Goal: Transaction & Acquisition: Purchase product/service

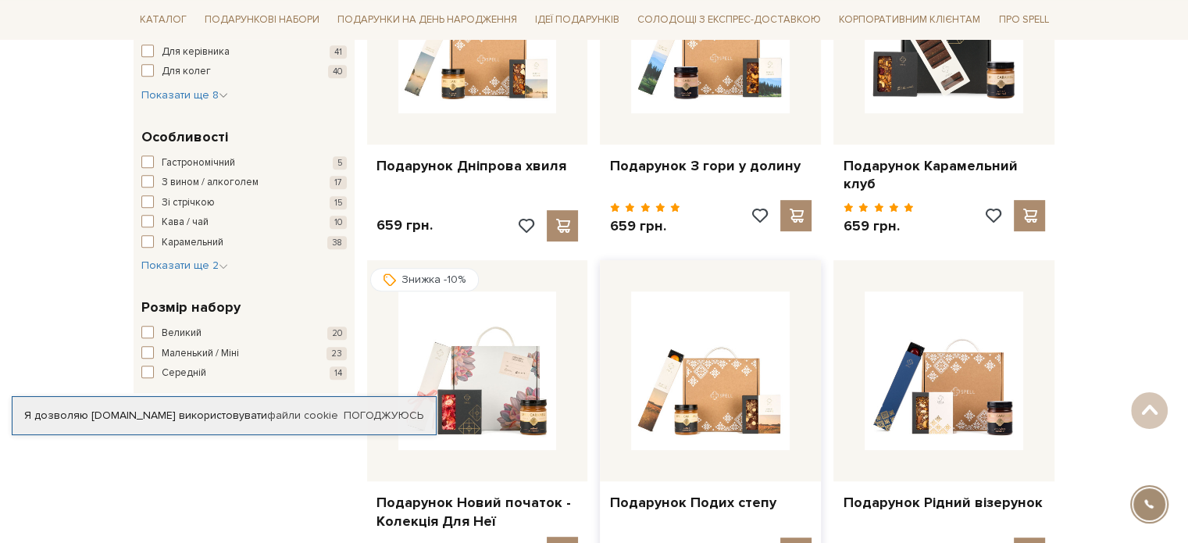
scroll to position [547, 0]
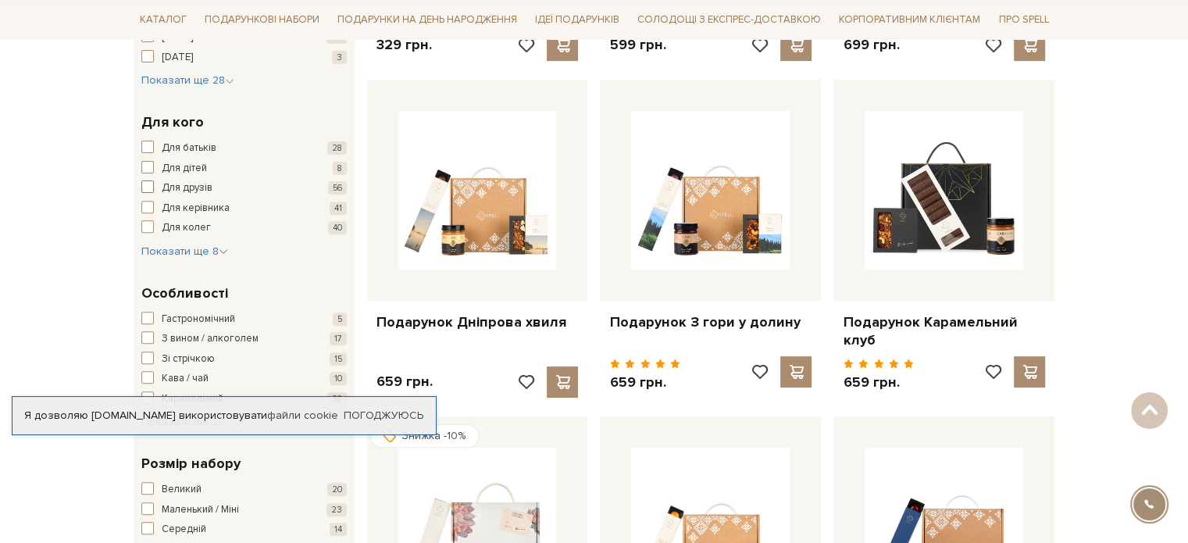
click at [188, 184] on span "Для друзів" at bounding box center [187, 188] width 51 height 16
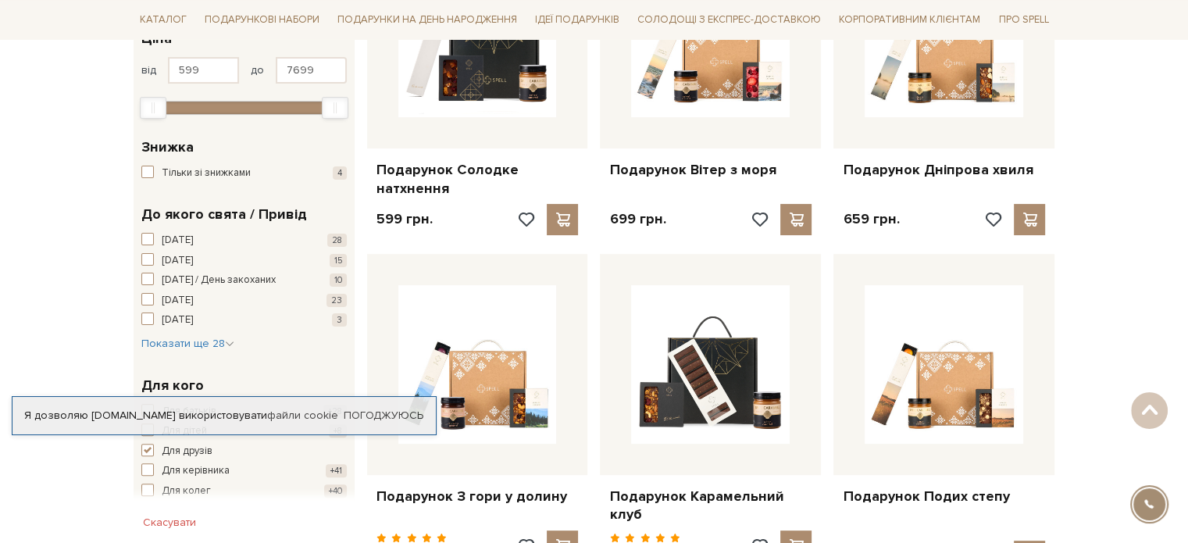
scroll to position [469, 0]
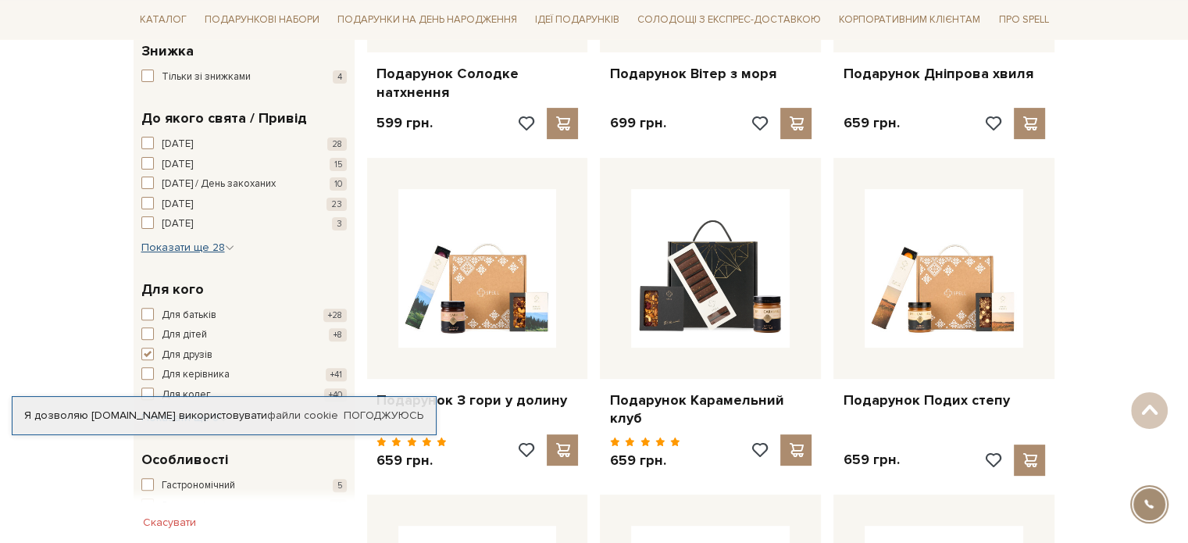
click at [219, 241] on span "Показати ще 28" at bounding box center [187, 247] width 93 height 13
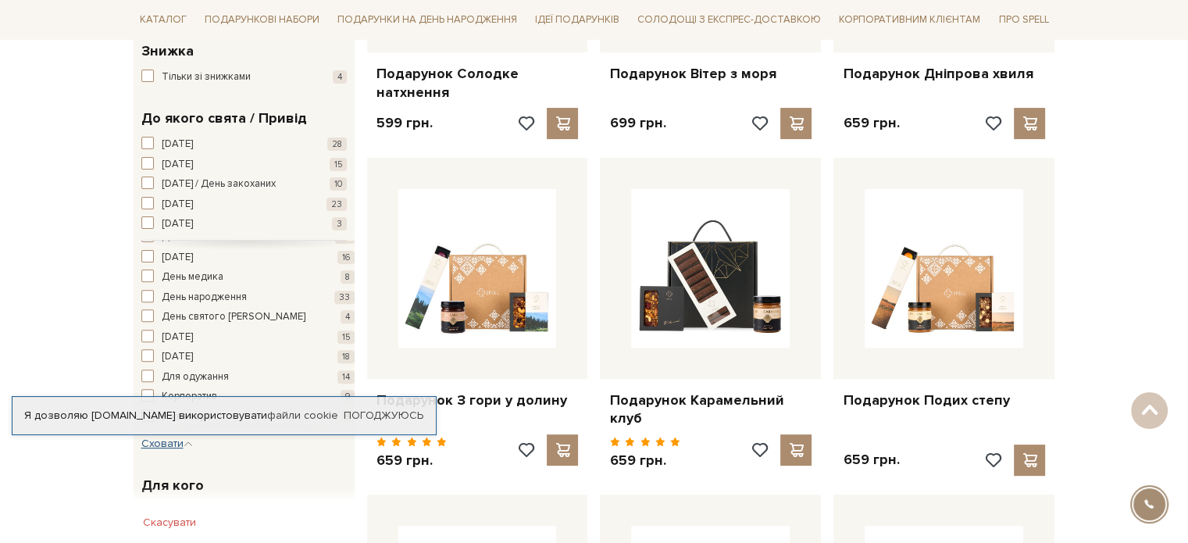
scroll to position [156, 0]
click at [228, 294] on span "День народження" at bounding box center [204, 295] width 85 height 16
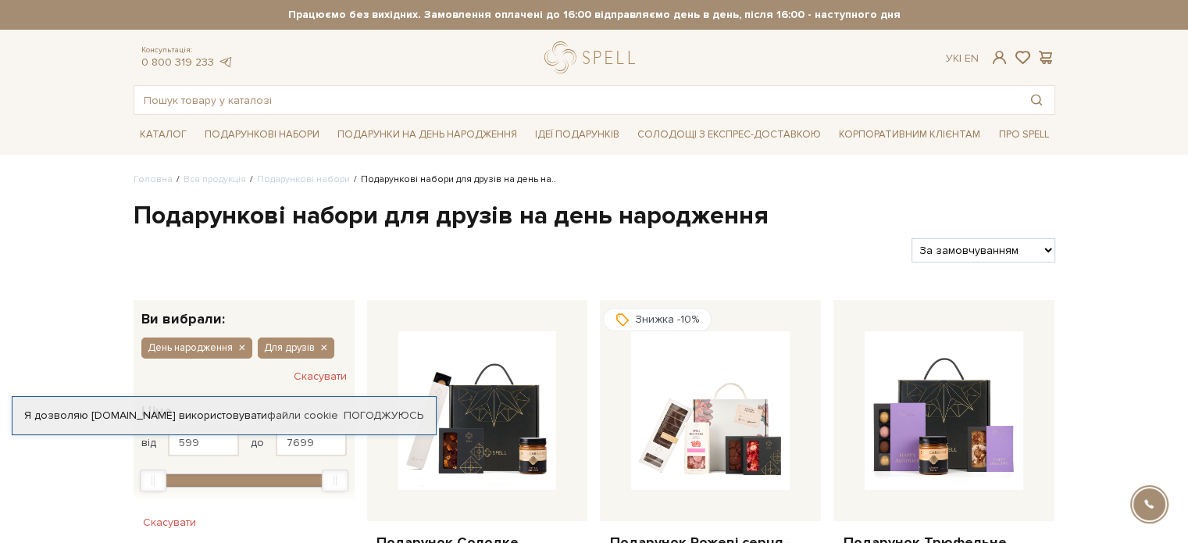
scroll to position [156, 0]
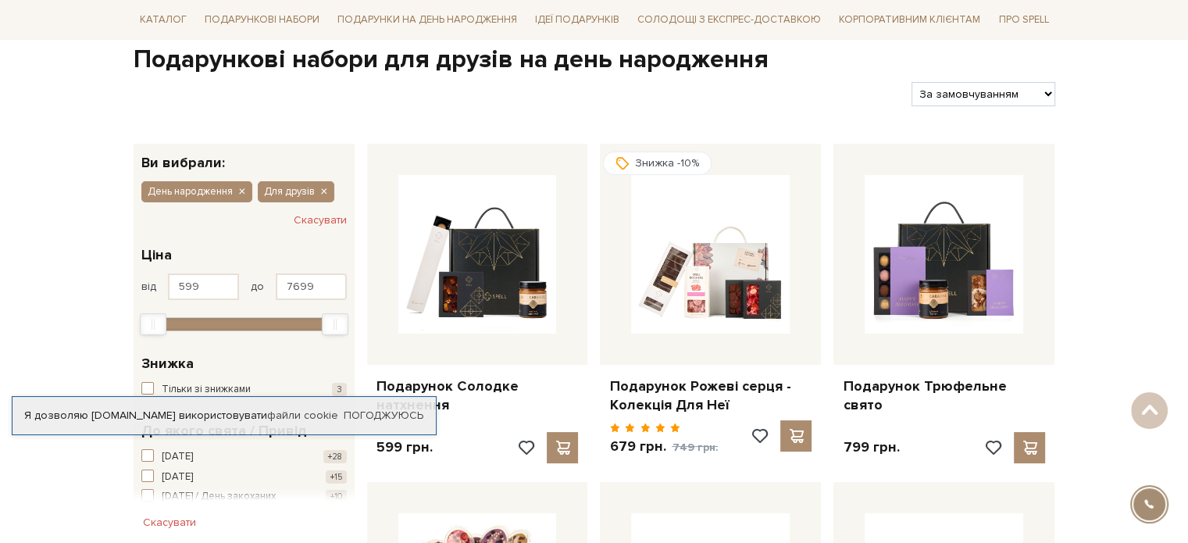
click at [1050, 97] on select "За замовчуванням За Ціною (зростання) За Ціною (зменшення) Новинки За популярні…" at bounding box center [982, 94] width 143 height 24
select select "https://spellchocolate.com/our-productions/podarunkovi-box/den-narodzhennja-for…"
click at [911, 82] on select "За замовчуванням За Ціною (зростання) За Ціною (зменшення) Новинки За популярні…" at bounding box center [982, 94] width 143 height 24
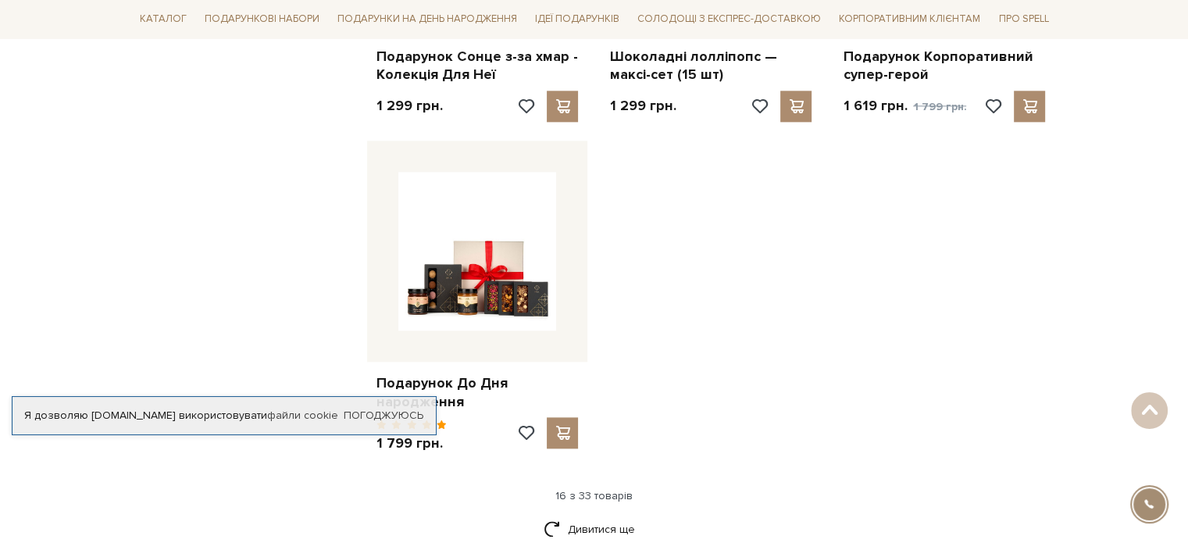
scroll to position [1874, 0]
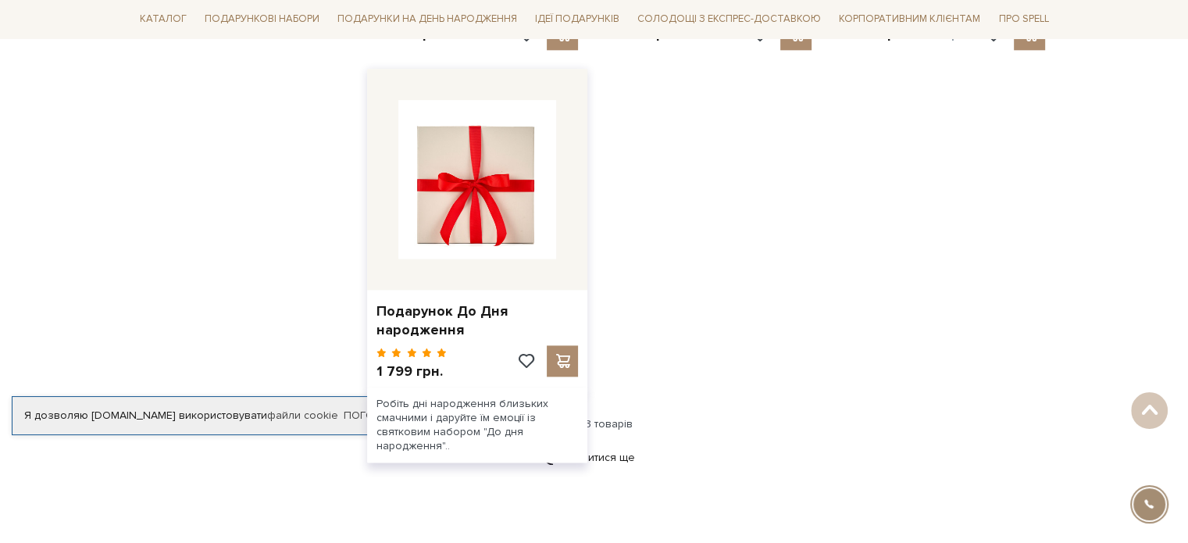
click at [515, 233] on img at bounding box center [477, 179] width 159 height 159
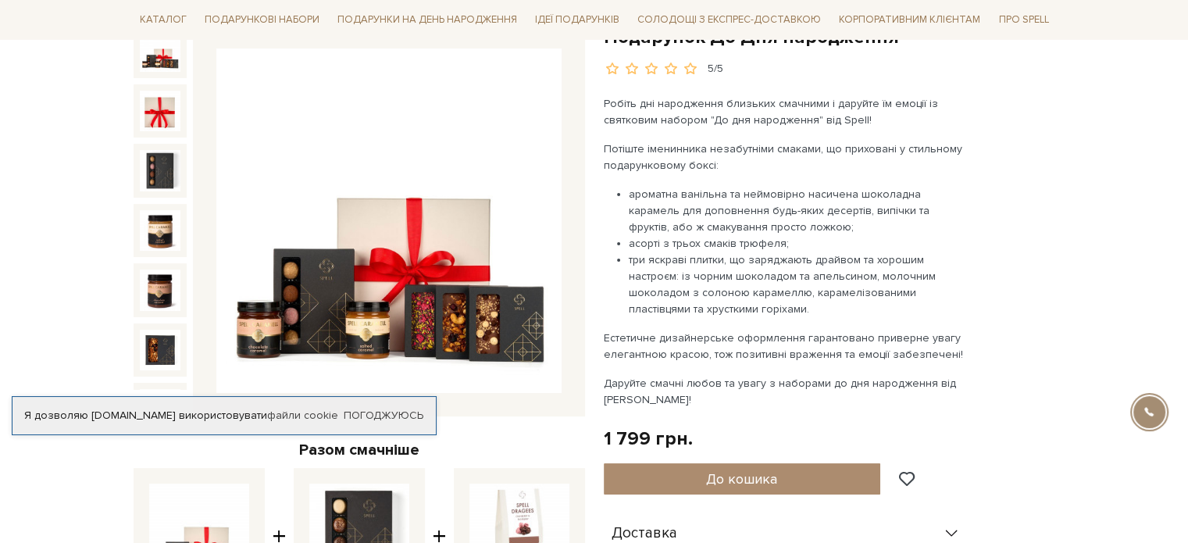
scroll to position [156, 0]
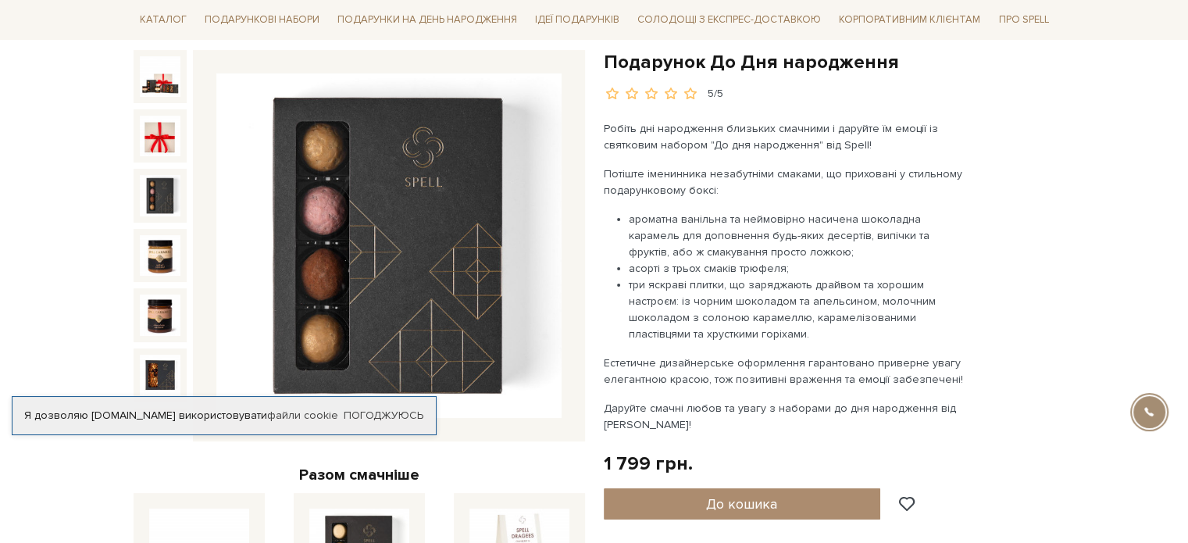
click at [149, 192] on img at bounding box center [160, 195] width 41 height 41
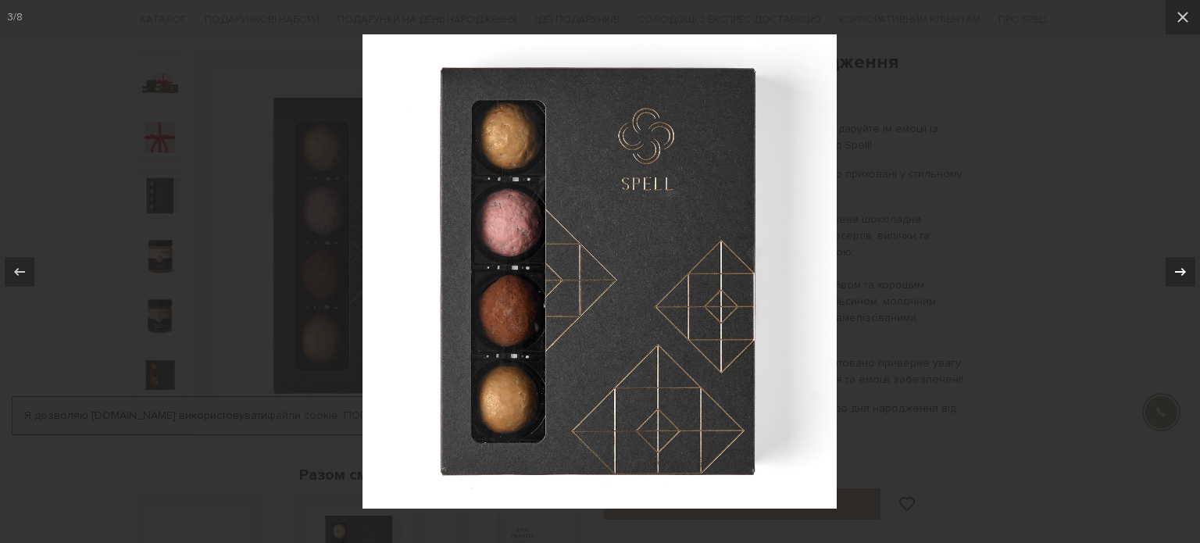
click at [1187, 277] on icon at bounding box center [1180, 271] width 19 height 19
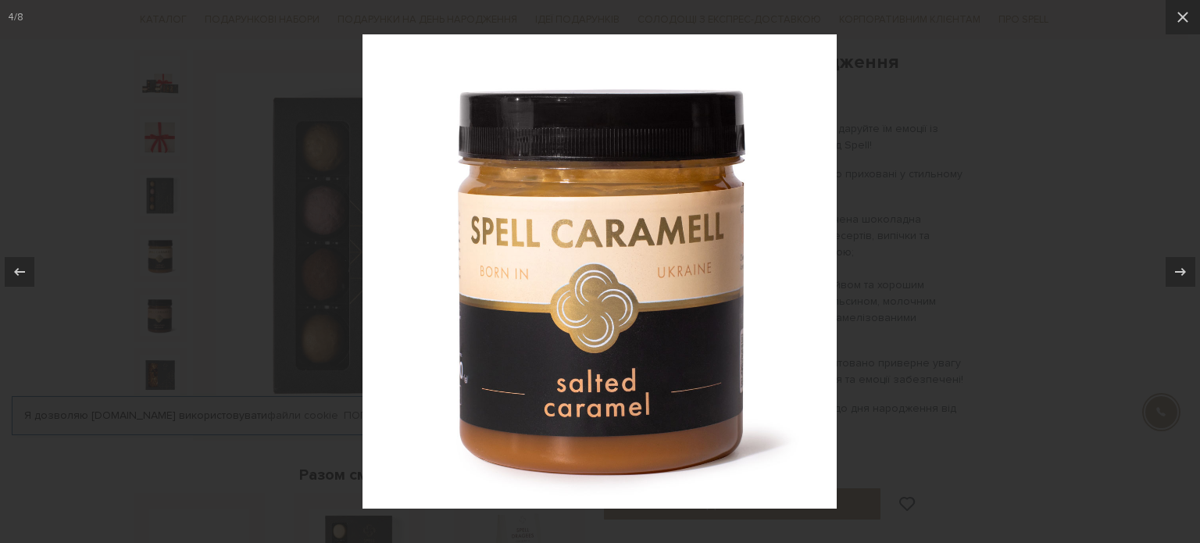
click at [148, 196] on div at bounding box center [600, 271] width 1200 height 543
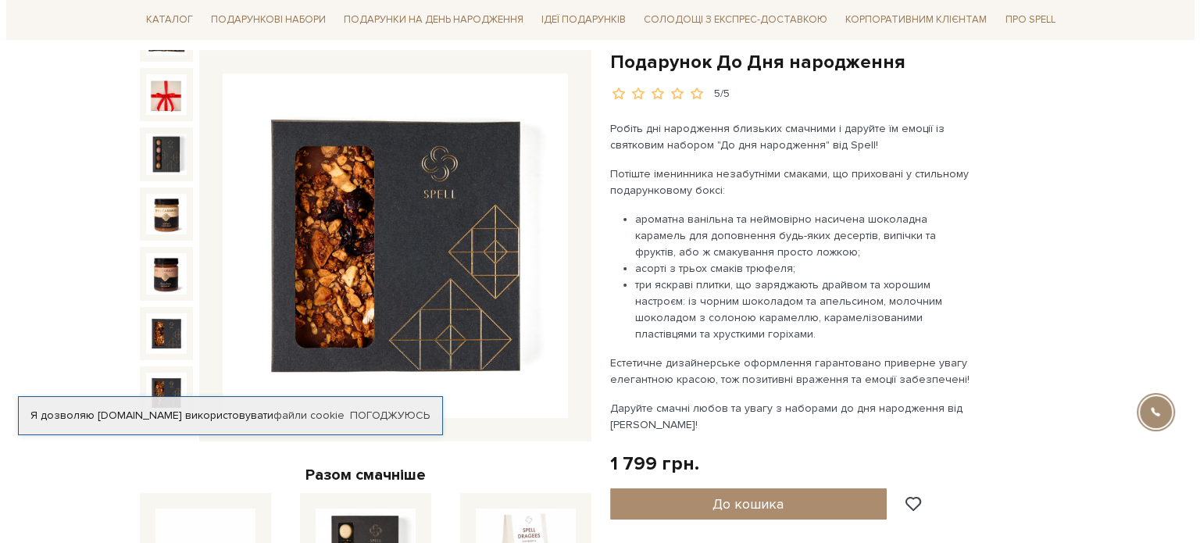
scroll to position [80, 0]
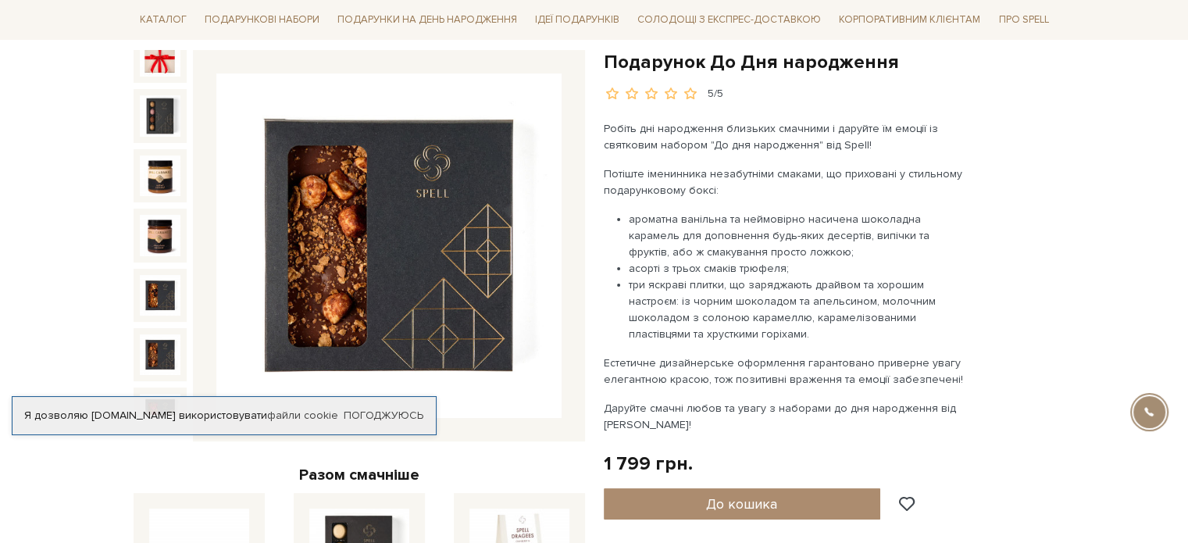
click at [159, 334] on img at bounding box center [160, 354] width 41 height 41
